Goal: Task Accomplishment & Management: Manage account settings

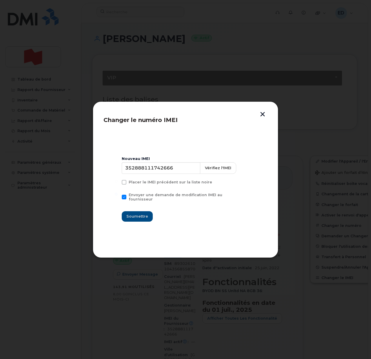
click at [264, 114] on button "button" at bounding box center [262, 115] width 9 height 6
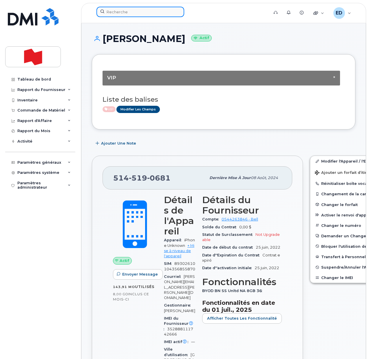
click at [124, 13] on input at bounding box center [140, 12] width 88 height 10
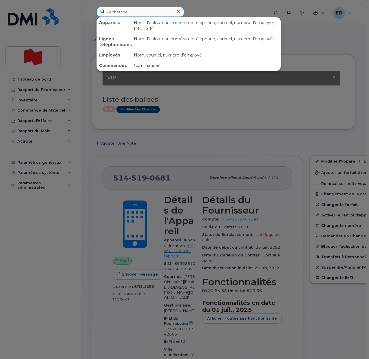
paste input "Nathalie Marcil"
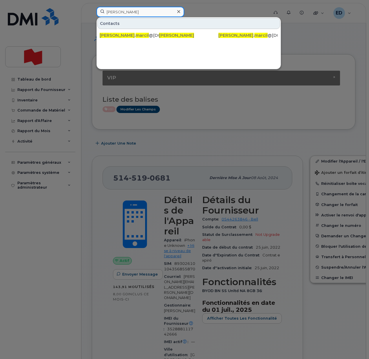
drag, startPoint x: 140, startPoint y: 10, endPoint x: 97, endPoint y: 12, distance: 43.2
click at [97, 12] on input "Nathalie Marcil" at bounding box center [140, 12] width 88 height 10
paste input "Jim Paterson"
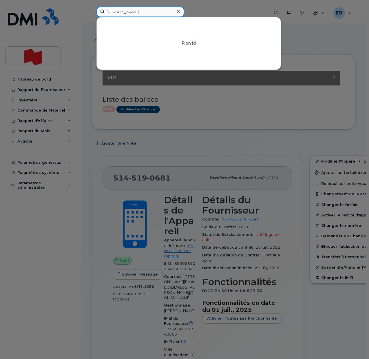
drag, startPoint x: 143, startPoint y: 12, endPoint x: 100, endPoint y: 12, distance: 43.1
click at [100, 13] on input "Jim Paterson" at bounding box center [140, 12] width 88 height 10
paste input "jim.paterson@nbc.ca"
drag, startPoint x: 153, startPoint y: 10, endPoint x: 97, endPoint y: 11, distance: 55.3
click at [97, 11] on input "jim.paterson@nbc.ca" at bounding box center [140, 12] width 88 height 10
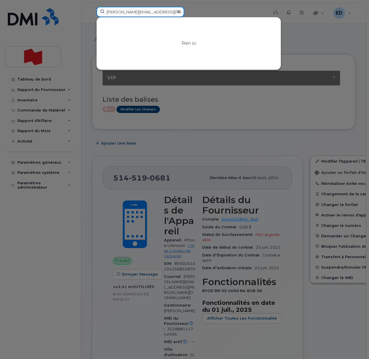
paste input "9053019149"
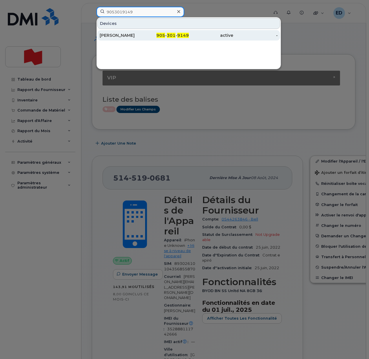
type input "9053019149"
click at [124, 35] on div "[PERSON_NAME]" at bounding box center [122, 35] width 45 height 6
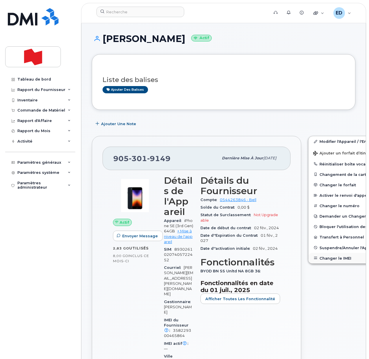
click at [325, 257] on button "Changer le IMEI" at bounding box center [353, 258] width 90 height 10
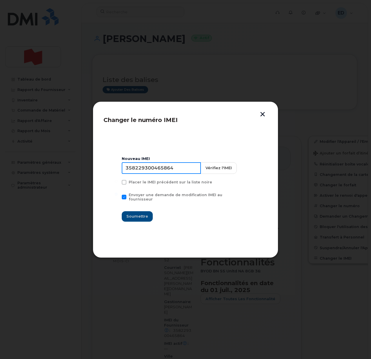
click at [146, 168] on input "358229300465864" at bounding box center [161, 168] width 79 height 12
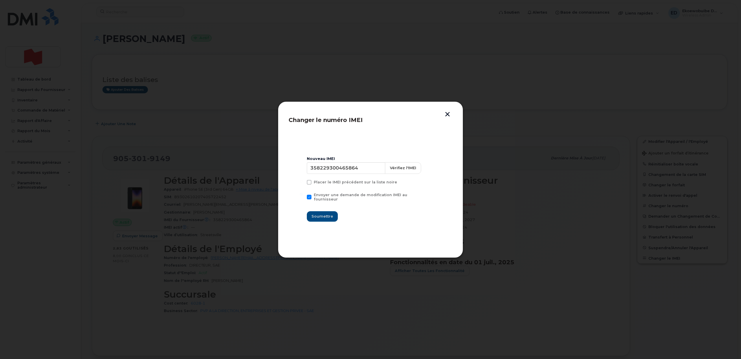
click at [369, 112] on button "button" at bounding box center [447, 115] width 9 height 6
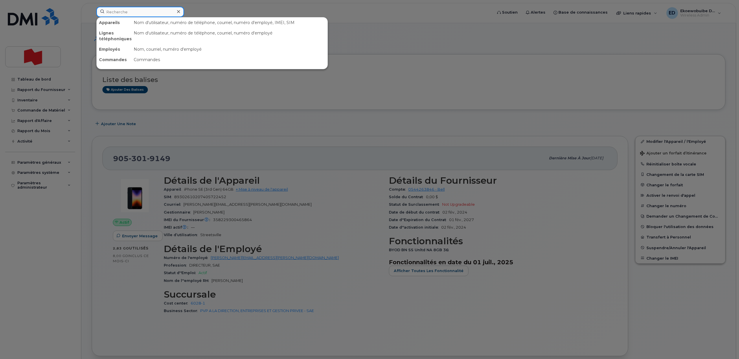
drag, startPoint x: 149, startPoint y: 13, endPoint x: 157, endPoint y: 18, distance: 9.7
click at [149, 12] on input at bounding box center [140, 12] width 88 height 10
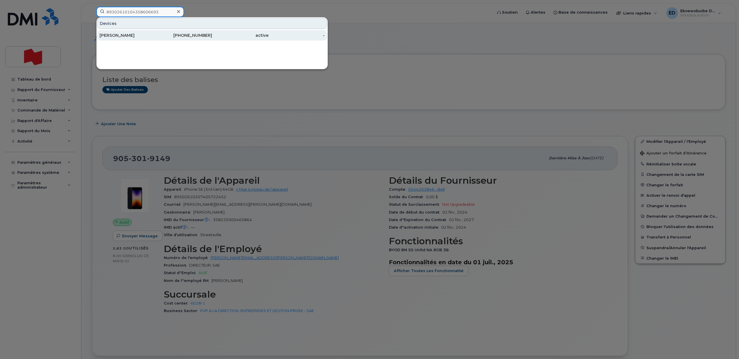
type input "89302610104358606693"
click at [127, 37] on div "[PERSON_NAME]" at bounding box center [128, 35] width 56 height 6
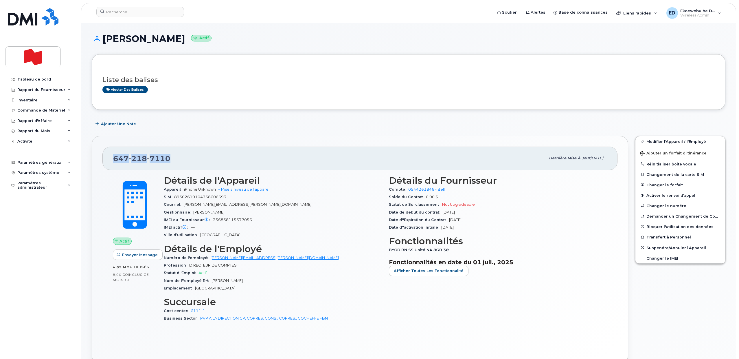
drag, startPoint x: 173, startPoint y: 156, endPoint x: 116, endPoint y: 158, distance: 57.6
click at [116, 158] on div "647 218 7110" at bounding box center [329, 158] width 433 height 12
drag, startPoint x: 251, startPoint y: 220, endPoint x: 212, endPoint y: 219, distance: 39.7
click at [212, 219] on div "IMEI du Fournisseur L'IMEI de l'opérateur est celui signalé lors du dernier cyc…" at bounding box center [273, 220] width 218 height 8
copy span "356838115377056"
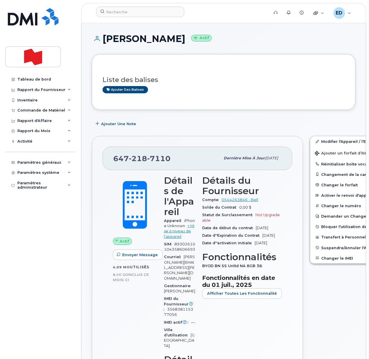
drag, startPoint x: 205, startPoint y: 74, endPoint x: 241, endPoint y: 131, distance: 67.3
click at [206, 74] on div "Liste des balises Ajouter des balises" at bounding box center [223, 82] width 242 height 22
click at [315, 141] on link "Modifier l'Appareil / l'Employé" at bounding box center [355, 141] width 90 height 10
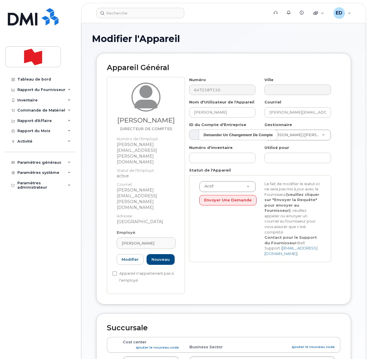
select select "22917074"
click at [154, 240] on div "[PERSON_NAME]" at bounding box center [146, 243] width 49 height 6
click at [166, 255] on icon at bounding box center [165, 257] width 4 height 4
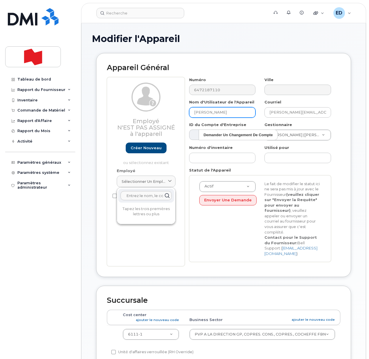
drag, startPoint x: 233, startPoint y: 112, endPoint x: 182, endPoint y: 114, distance: 51.6
click at [182, 114] on div "Employé N'est pas assigné à l'appareil Créer nouveau ou sélectionnez existant E…" at bounding box center [223, 171] width 233 height 189
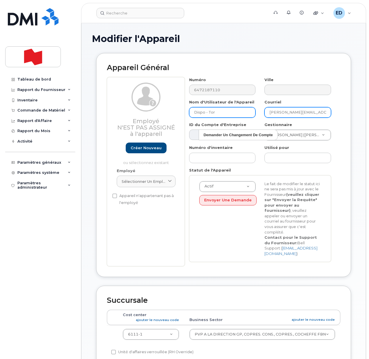
type input "Dispo - Tor"
drag, startPoint x: 302, startPoint y: 116, endPoint x: 254, endPoint y: 116, distance: 47.2
click at [254, 116] on div "Numéro 6472187110 Ville Nom d'Utilisateur de l'Appareil Dispo - Tor Courriel vi…" at bounding box center [260, 171] width 151 height 189
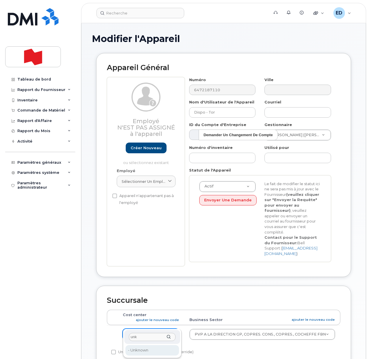
type input "unk"
type input "22916205"
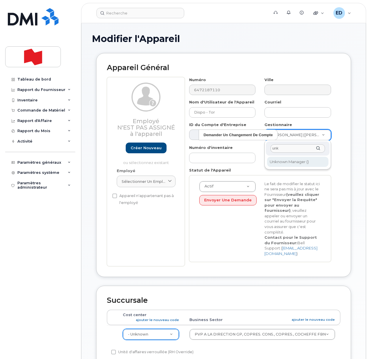
type input "unk"
type input "1908917"
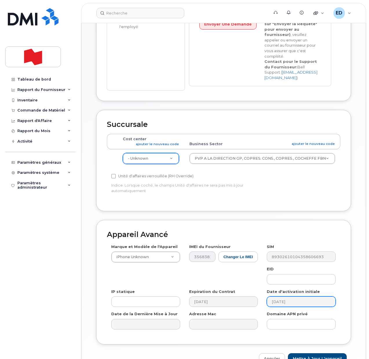
scroll to position [204, 0]
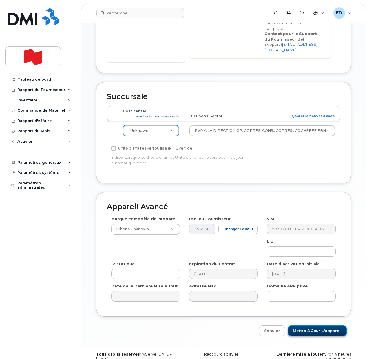
click at [305, 325] on input "Mettre à jour l'appareil" at bounding box center [317, 330] width 59 height 11
type input "Sauvegarde..."
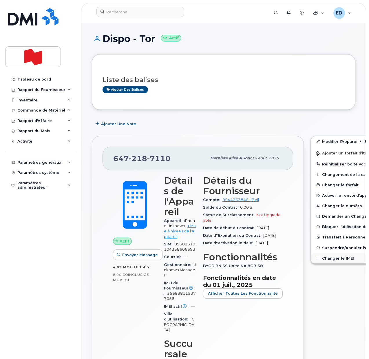
click at [320, 259] on button "Changer le IMEI" at bounding box center [356, 258] width 90 height 10
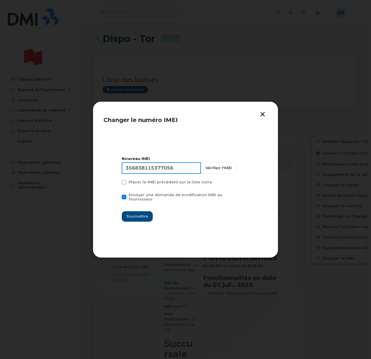
click at [162, 172] on input "356838115377056" at bounding box center [161, 168] width 79 height 12
type input "00000000000000"
click at [144, 216] on span "Soumettre" at bounding box center [137, 216] width 22 height 6
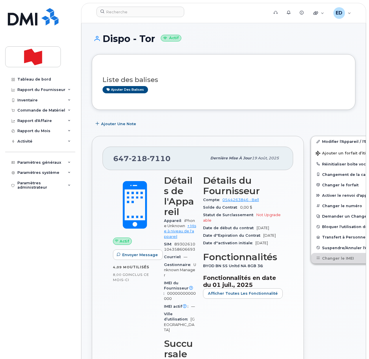
click at [221, 178] on h3 "Détails du Fournisseur" at bounding box center [243, 185] width 80 height 21
click at [123, 14] on input at bounding box center [140, 12] width 88 height 10
paste input "[PERSON_NAME][EMAIL_ADDRESS][PERSON_NAME][DOMAIN_NAME]"
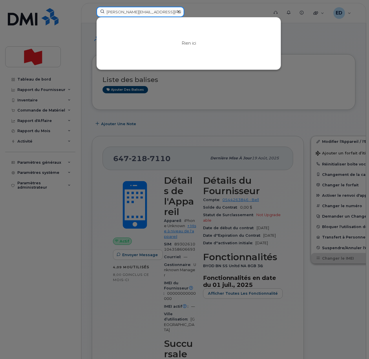
drag, startPoint x: 156, startPoint y: 11, endPoint x: 92, endPoint y: 11, distance: 63.4
click at [92, 11] on div "jim.paterson@nbc.ca Rien ici" at bounding box center [181, 13] width 178 height 13
paste input "9053019149"
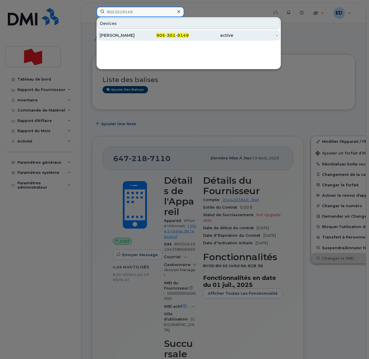
type input "9053019149"
click at [123, 34] on div "[PERSON_NAME]" at bounding box center [122, 35] width 45 height 6
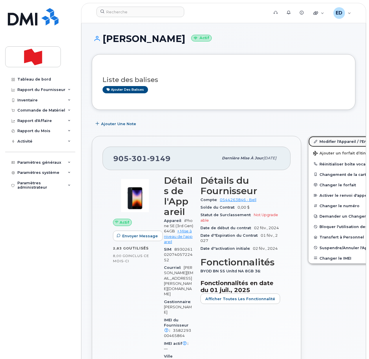
click at [315, 141] on link "Modifier l'Appareil / l'Employé" at bounding box center [353, 141] width 90 height 10
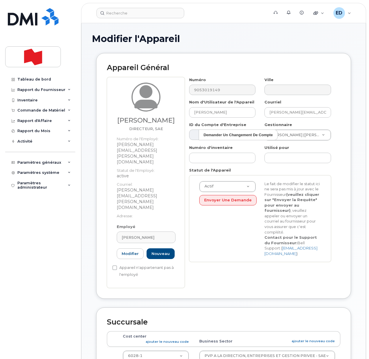
select select "22917079"
click at [130, 248] on link "Modifier" at bounding box center [130, 253] width 27 height 11
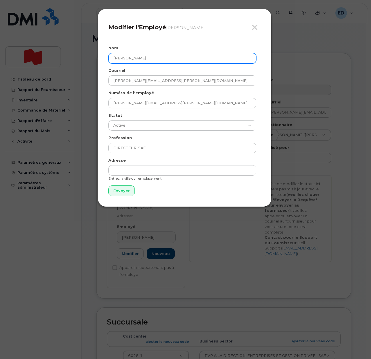
drag, startPoint x: 150, startPoint y: 60, endPoint x: 88, endPoint y: 63, distance: 61.7
click at [88, 63] on div "Fermer Modifier l'Employé [PERSON_NAME] Nom [PERSON_NAME] [PERSON_NAME] [PERSON…" at bounding box center [185, 179] width 371 height 359
paste input "im"
type input "[PERSON_NAME]"
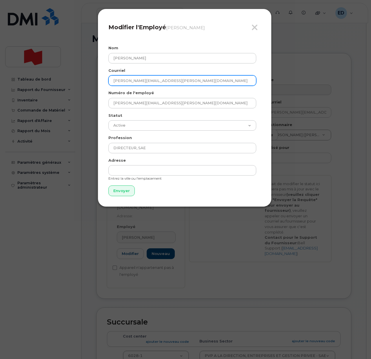
drag, startPoint x: 165, startPoint y: 82, endPoint x: 91, endPoint y: 86, distance: 74.2
click at [91, 86] on div "Fermer Modifier l'Employé [PERSON_NAME] Nom [PERSON_NAME] [PERSON_NAME] [PERSON…" at bounding box center [185, 179] width 371 height 359
paste input "im"
type input "jim.paterson@nbc.ca"
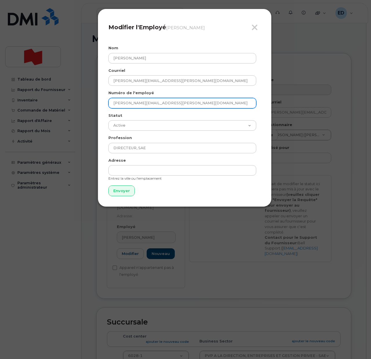
drag, startPoint x: 164, startPoint y: 102, endPoint x: 90, endPoint y: 106, distance: 74.2
click at [91, 106] on div "Fermer Modifier l'Employé James Paterson Nom Jim Paterson Courriel jim.paterson…" at bounding box center [185, 179] width 371 height 359
paste input "im"
type input "jim.paterson@nbc.ca"
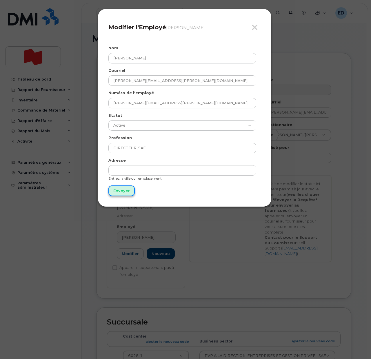
click at [118, 188] on input "Envoyer" at bounding box center [121, 190] width 26 height 11
type input "Envoyer"
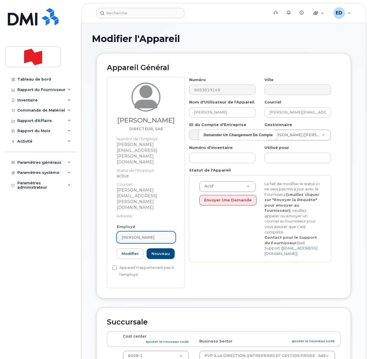
click at [159, 234] on div "[PERSON_NAME]" at bounding box center [146, 237] width 49 height 6
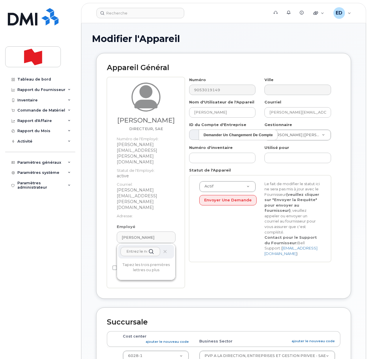
paste input "[PERSON_NAME][EMAIL_ADDRESS][PERSON_NAME][DOMAIN_NAME]"
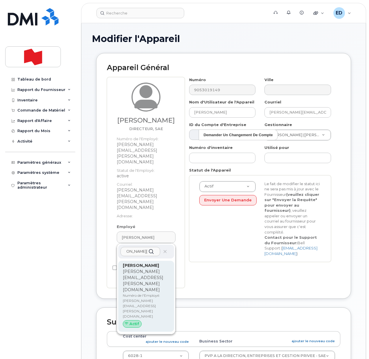
type input "[PERSON_NAME][EMAIL_ADDRESS][PERSON_NAME][DOMAIN_NAME]"
click at [138, 268] on p "[PERSON_NAME][EMAIL_ADDRESS][PERSON_NAME][DOMAIN_NAME]" at bounding box center [146, 280] width 47 height 24
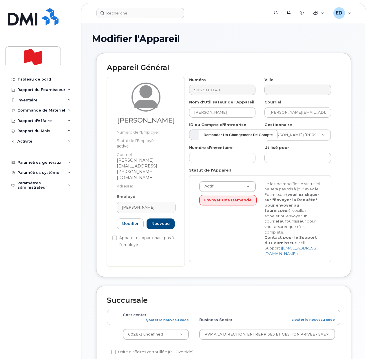
type input "[PERSON_NAME][EMAIL_ADDRESS][PERSON_NAME][DOMAIN_NAME]"
type input "[PERSON_NAME]"
type input "[PERSON_NAME][EMAIL_ADDRESS][PERSON_NAME][DOMAIN_NAME]"
type input "22916808"
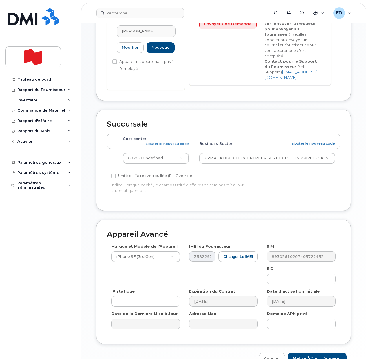
scroll to position [199, 0]
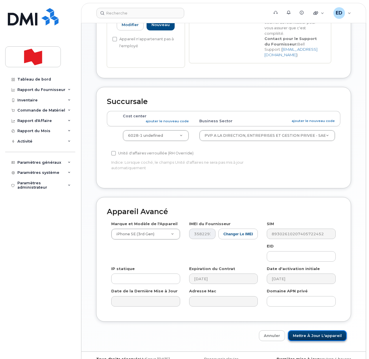
click at [315, 330] on input "Mettre à jour l'appareil" at bounding box center [317, 335] width 59 height 11
type input "Sauvegarde..."
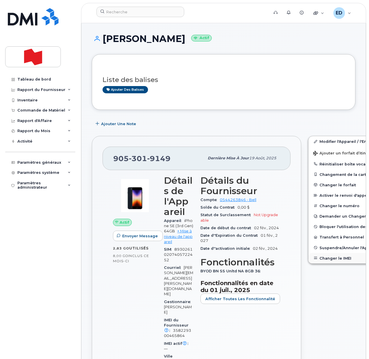
click at [323, 258] on button "Changer le IMEI" at bounding box center [353, 258] width 90 height 10
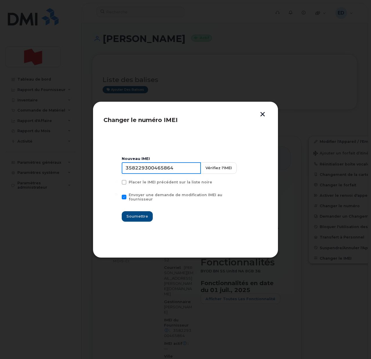
click at [151, 168] on input "358229300465864" at bounding box center [161, 168] width 79 height 12
paste input "6838115377056"
type input "356838115377056"
click at [139, 217] on button "Soumettre" at bounding box center [137, 216] width 31 height 10
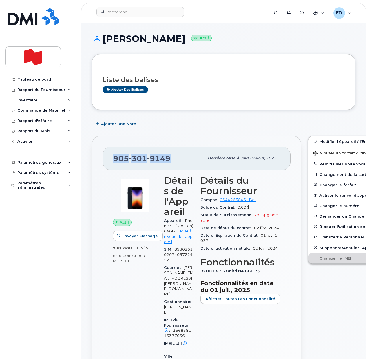
drag, startPoint x: 173, startPoint y: 156, endPoint x: 114, endPoint y: 156, distance: 58.2
click at [114, 156] on div "[PHONE_NUMBER]" at bounding box center [158, 158] width 91 height 12
copy span "[PHONE_NUMBER]"
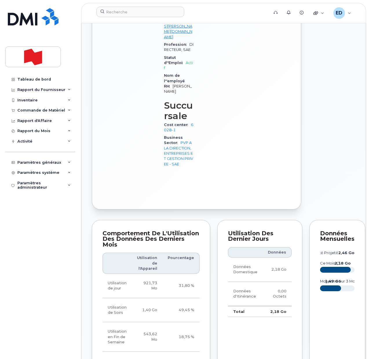
scroll to position [507, 0]
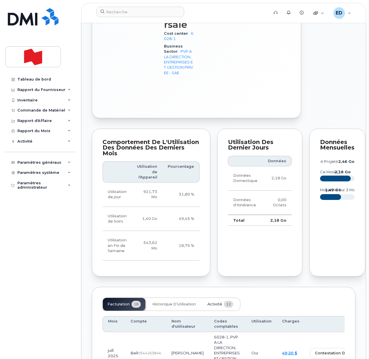
click at [215, 306] on span "Activité" at bounding box center [214, 304] width 15 height 5
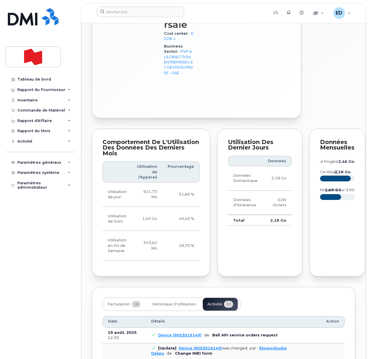
scroll to position [622, 0]
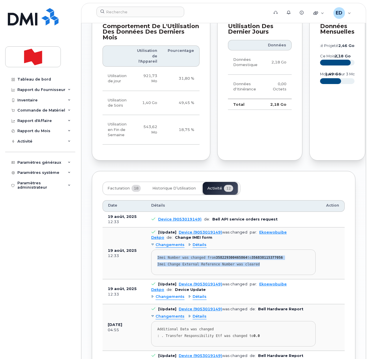
drag, startPoint x: 263, startPoint y: 298, endPoint x: 151, endPoint y: 290, distance: 113.2
click at [151, 279] on td "[Update] Device (9053019149) was changed par: Ekoewobuibe Dekpo de: Change IMEI…" at bounding box center [233, 253] width 175 height 52
copy pre "Imei Number was changed from 358229300465864 to 356838115377056 Imei Change Ext…"
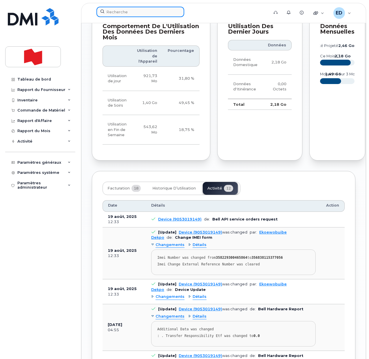
click at [117, 13] on input at bounding box center [140, 12] width 88 height 10
paste input "[PERSON_NAME]"
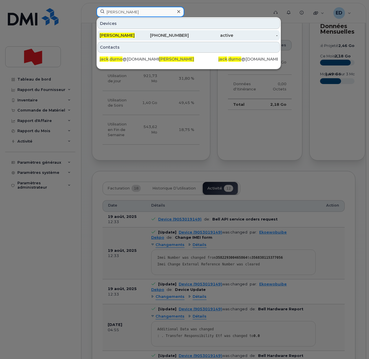
type input "[PERSON_NAME]"
click at [120, 35] on span "[PERSON_NAME]" at bounding box center [117, 35] width 35 height 5
